Goal: Navigation & Orientation: Understand site structure

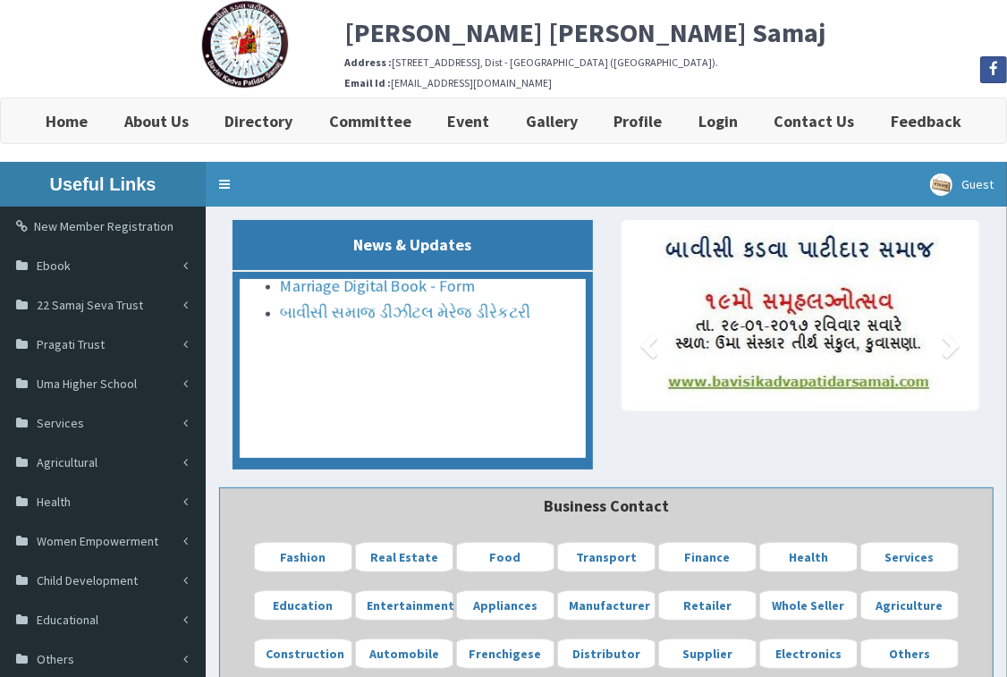
click at [698, 80] on h6 "Email Id : 22samaj@gmail.com" at bounding box center [675, 83] width 662 height 12
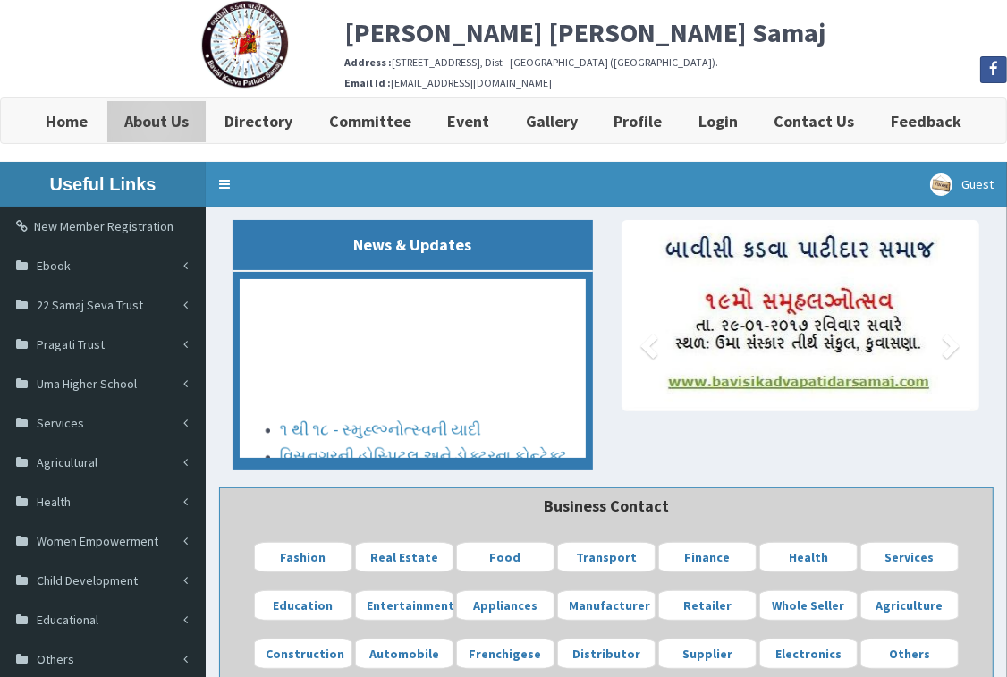
click at [156, 114] on b "About Us" at bounding box center [156, 121] width 64 height 21
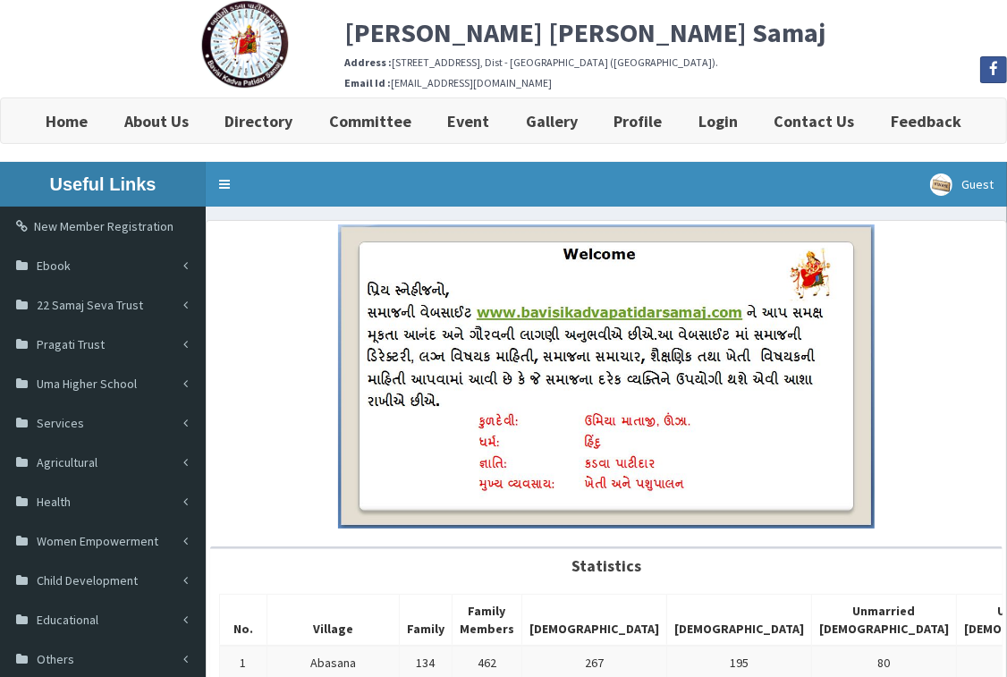
click at [300, 119] on link "Directory" at bounding box center [259, 120] width 105 height 45
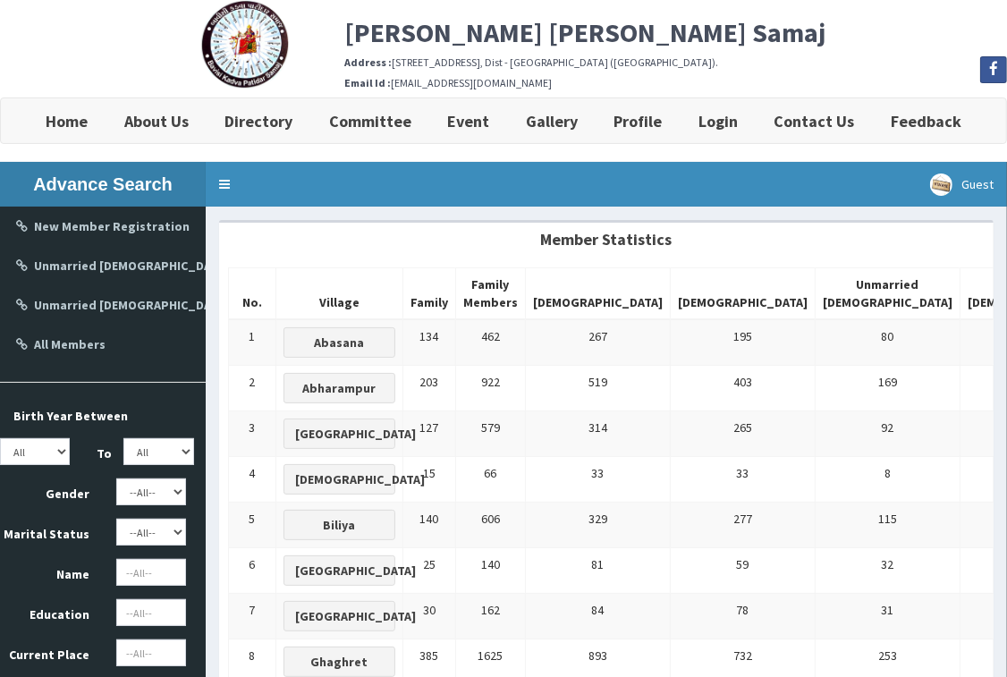
click at [855, 49] on div "Bavisi Kadva Patidar Samaj Address : 48, Sona Complex, Near ITI cross road, Vis…" at bounding box center [675, 48] width 689 height 97
click at [362, 128] on b "Committee" at bounding box center [370, 121] width 82 height 21
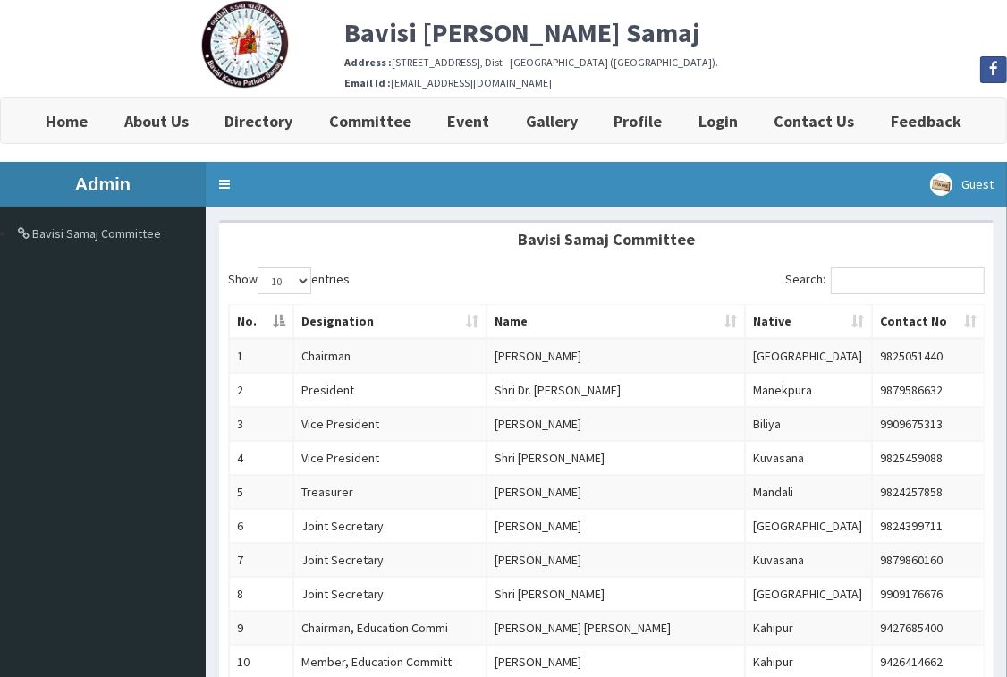
click at [538, 277] on div "Show 10 25 50 100 entries" at bounding box center [410, 282] width 365 height 31
drag, startPoint x: 890, startPoint y: 55, endPoint x: 913, endPoint y: 38, distance: 27.5
click at [899, 55] on div "Bavisi Kadva Patidar Samaj Address : 48, Sona Complex, Near ITI cross road, Vis…" at bounding box center [675, 48] width 689 height 97
click at [847, 52] on div "Bavisi Kadva Patidar Samaj Address : 48, Sona Complex, Near ITI cross road, Vis…" at bounding box center [675, 48] width 689 height 97
click at [226, 186] on link "Toggle navigation" at bounding box center [225, 184] width 38 height 45
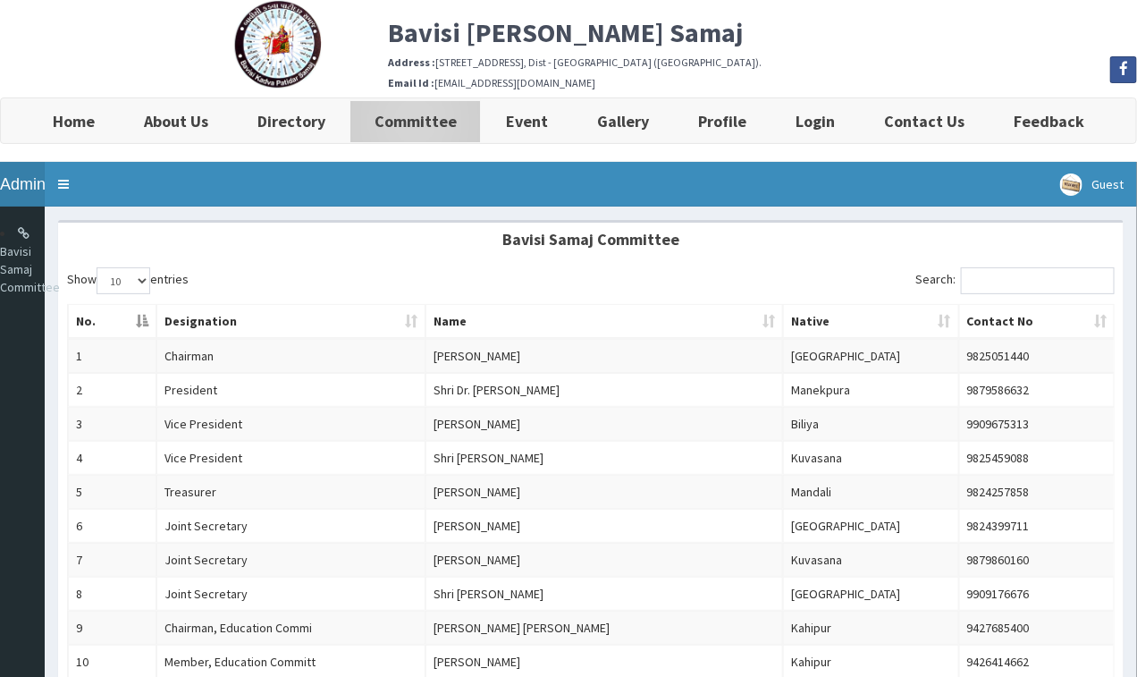
click at [431, 123] on b "Committee" at bounding box center [416, 121] width 82 height 21
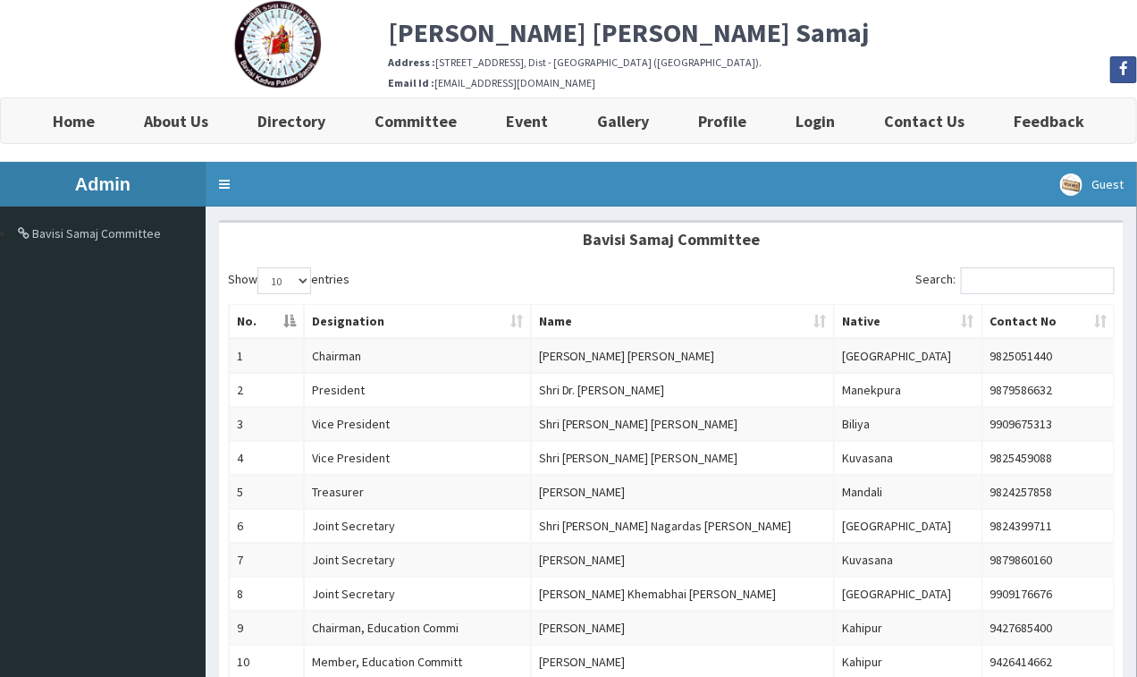
click at [908, 47] on div "[PERSON_NAME] [PERSON_NAME] Samaj Address : [STREET_ADDRESS]. Email Id : [EMAIL…" at bounding box center [763, 48] width 776 height 97
click at [952, 63] on h6 "Address : [STREET_ADDRESS]." at bounding box center [762, 62] width 749 height 12
click at [958, 27] on h2 "[PERSON_NAME] [PERSON_NAME] Samaj" at bounding box center [762, 33] width 749 height 30
